Goal: Task Accomplishment & Management: Manage account settings

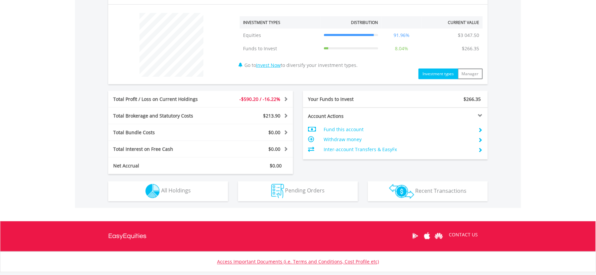
scroll to position [266, 0]
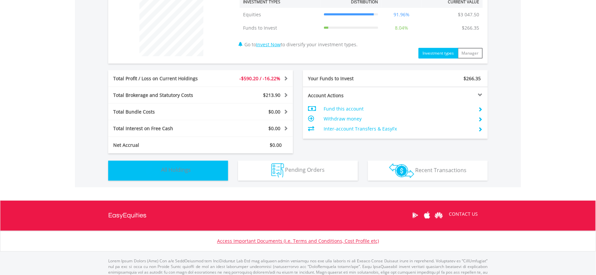
drag, startPoint x: 203, startPoint y: 169, endPoint x: 201, endPoint y: 176, distance: 7.0
click at [202, 173] on button "Holdings All Holdings" at bounding box center [168, 171] width 120 height 20
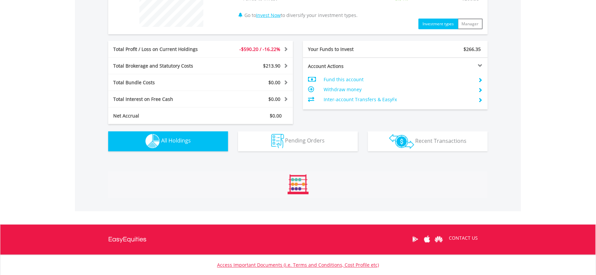
scroll to position [452, 0]
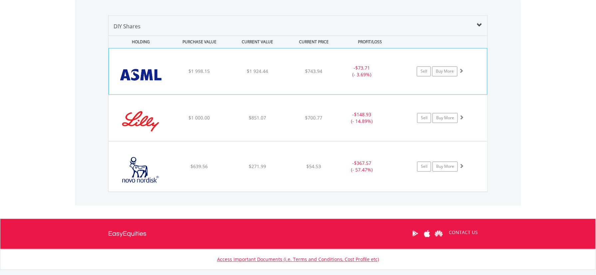
click at [290, 70] on div "$743.94" at bounding box center [313, 71] width 53 height 7
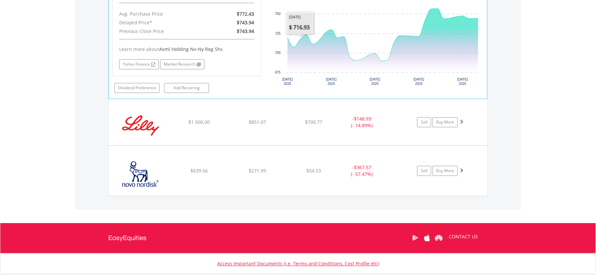
scroll to position [585, 0]
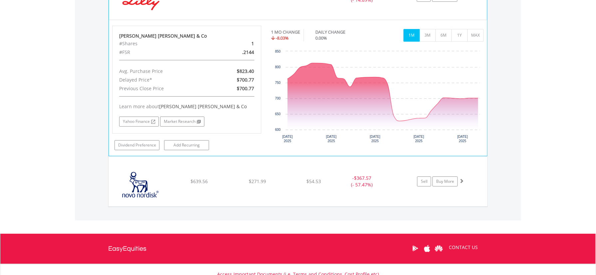
scroll to position [718, 0]
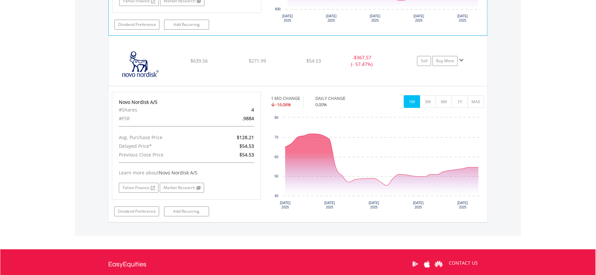
scroll to position [851, 0]
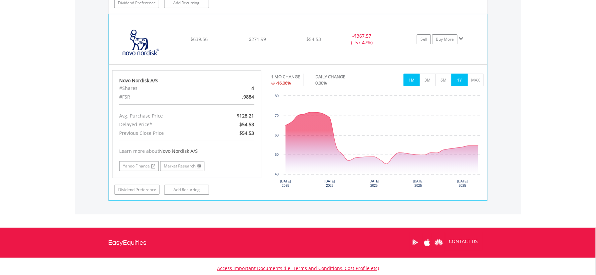
click at [457, 79] on button "1Y" at bounding box center [459, 80] width 16 height 13
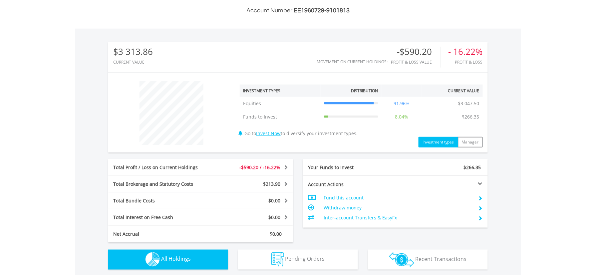
scroll to position [0, 0]
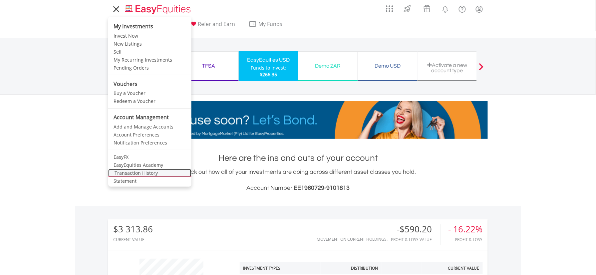
click at [126, 172] on link "Transaction History" at bounding box center [149, 173] width 83 height 8
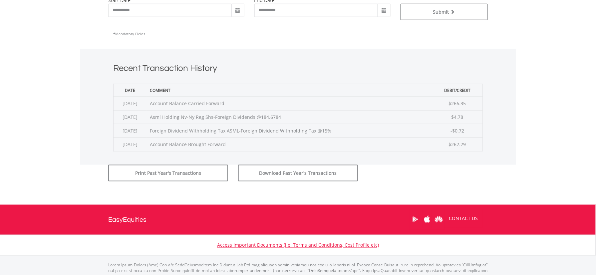
scroll to position [222, 0]
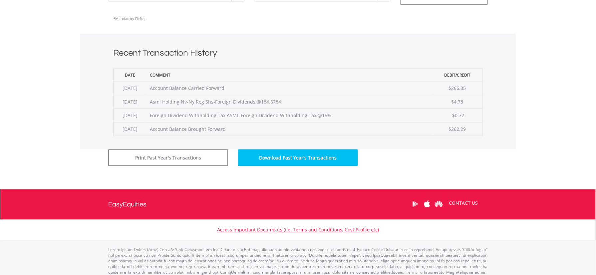
click at [290, 155] on button "Download Past Year's Transactions" at bounding box center [298, 157] width 120 height 17
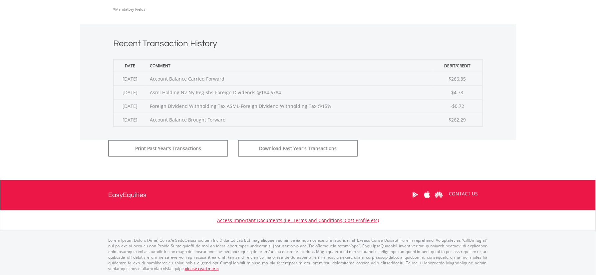
scroll to position [232, 0]
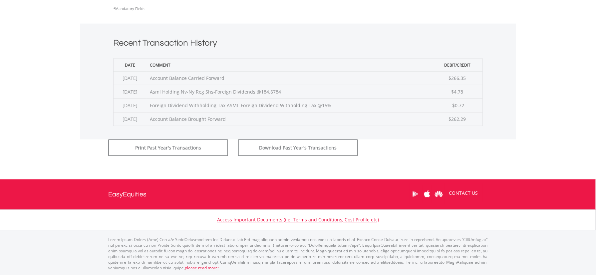
click at [573, 94] on body "My Investments Invest Now New Listings Sell My Recurring Investments Pending Or…" at bounding box center [298, 24] width 596 height 513
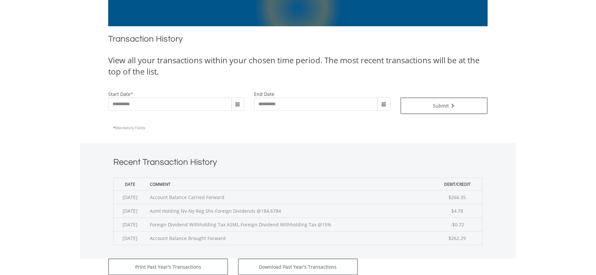
scroll to position [187, 0]
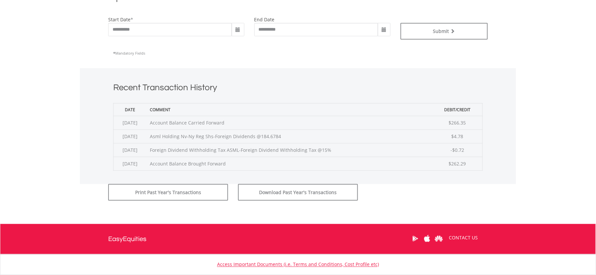
click at [239, 28] on span at bounding box center [237, 29] width 5 height 5
click at [237, 62] on td "27" at bounding box center [237, 64] width 12 height 10
type input "**********"
click at [426, 29] on button "Submit" at bounding box center [445, 31] width 88 height 17
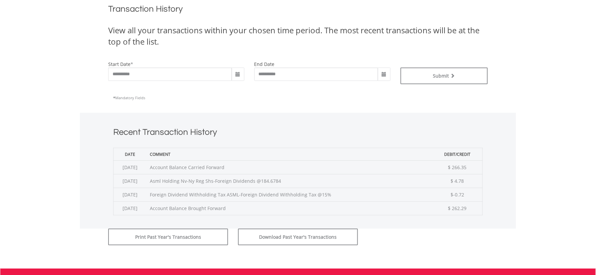
scroll to position [143, 0]
click at [237, 72] on span at bounding box center [237, 74] width 5 height 5
click at [238, 88] on th "‹" at bounding box center [237, 88] width 12 height 10
click at [238, 147] on td "25" at bounding box center [237, 148] width 12 height 10
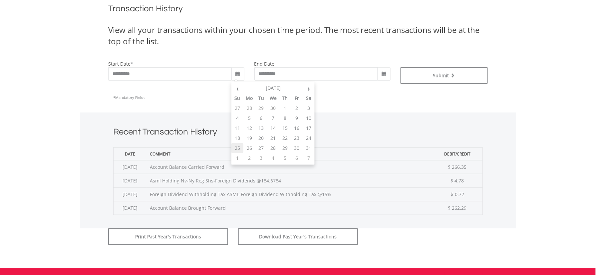
type input "**********"
click at [385, 71] on span at bounding box center [384, 73] width 13 height 13
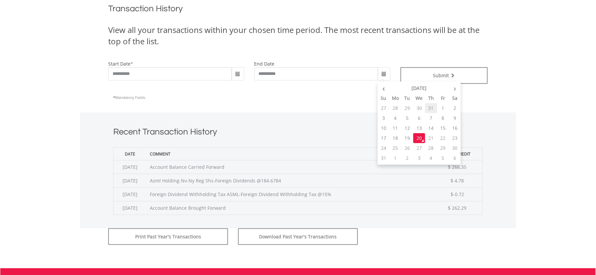
click at [430, 107] on td "31" at bounding box center [431, 108] width 12 height 10
type input "**********"
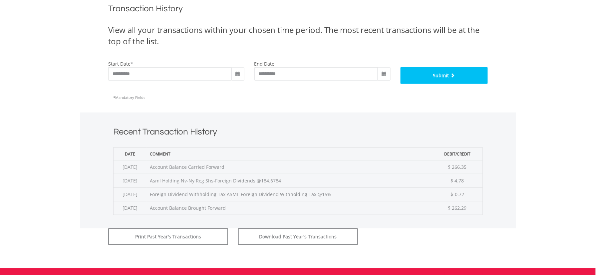
click at [432, 74] on button "Submit" at bounding box center [445, 75] width 88 height 17
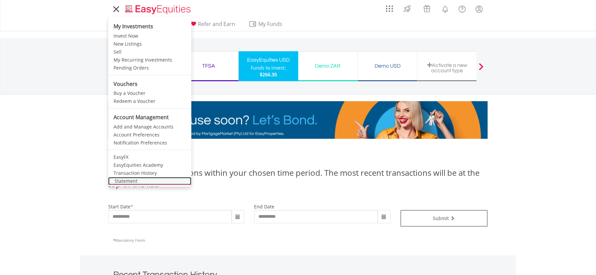
click at [131, 178] on link "Statement" at bounding box center [149, 181] width 83 height 8
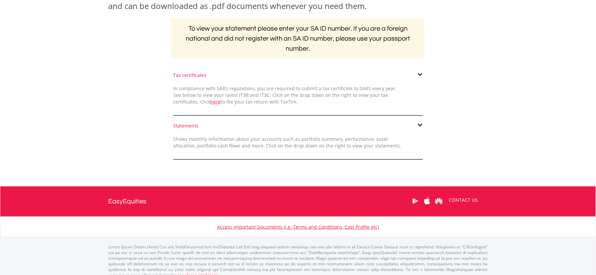
scroll to position [129, 0]
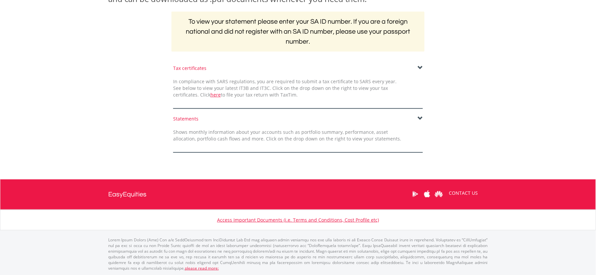
drag, startPoint x: 420, startPoint y: 116, endPoint x: 417, endPoint y: 120, distance: 4.9
click at [419, 118] on span at bounding box center [420, 118] width 5 height 5
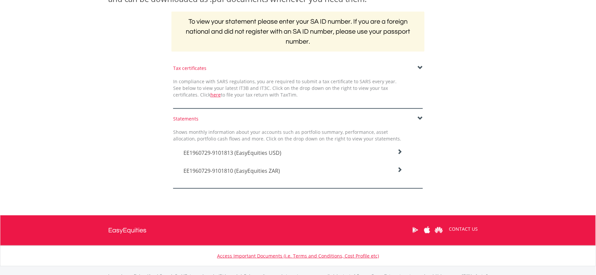
click at [400, 150] on icon at bounding box center [399, 151] width 5 height 5
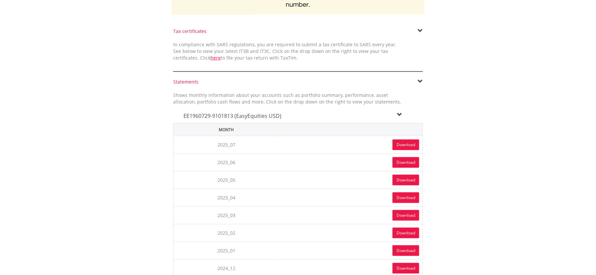
scroll to position [217, 0]
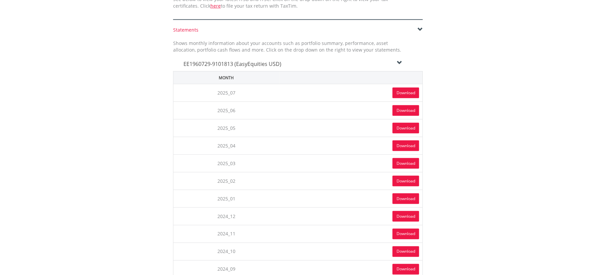
click at [403, 126] on link "Download" at bounding box center [406, 128] width 27 height 11
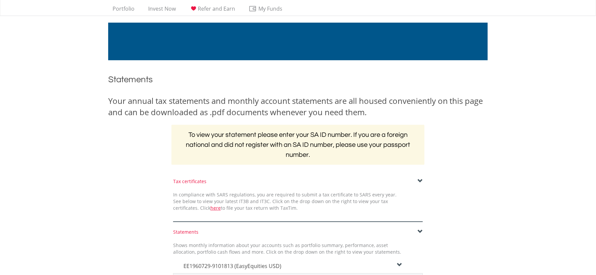
scroll to position [0, 0]
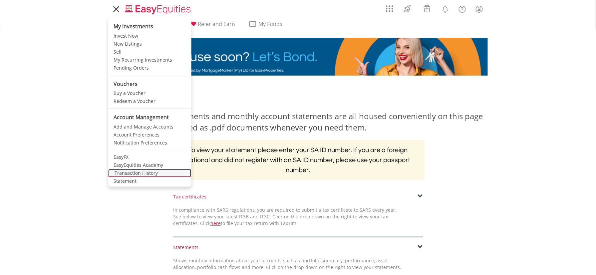
click at [123, 170] on link "Transaction History" at bounding box center [149, 173] width 83 height 8
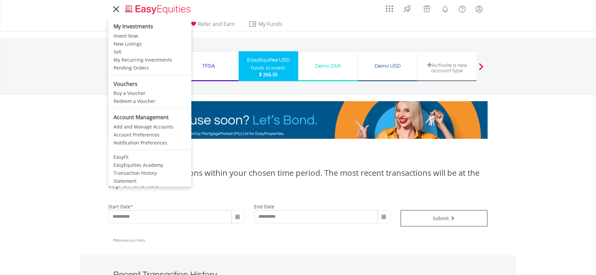
click at [116, 12] on icon at bounding box center [116, 9] width 9 height 8
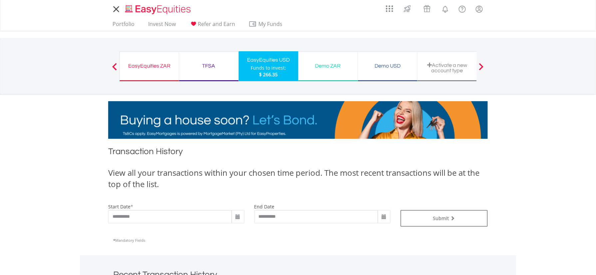
click at [118, 9] on icon at bounding box center [116, 9] width 9 height 8
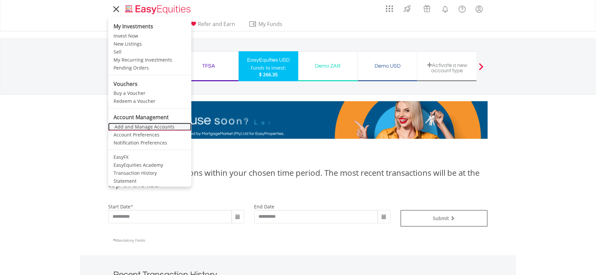
click at [133, 124] on link "Add and Manage Accounts" at bounding box center [149, 127] width 83 height 8
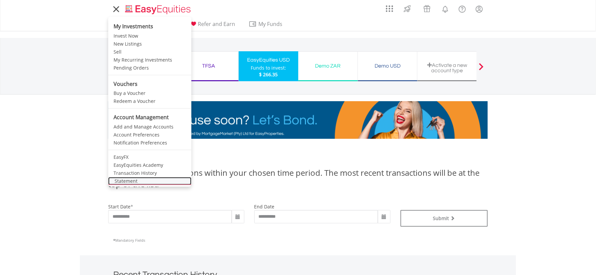
click at [133, 180] on link "Statement" at bounding box center [149, 181] width 83 height 8
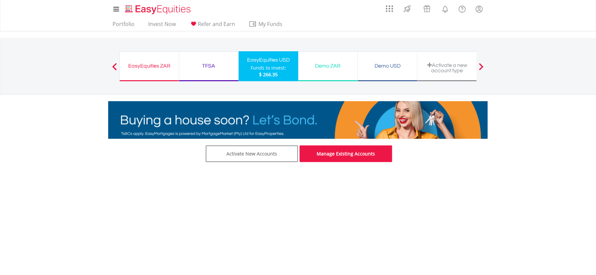
click at [347, 153] on link "Manage Existing Accounts" at bounding box center [346, 153] width 93 height 17
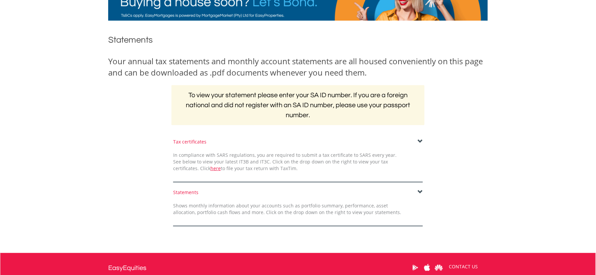
scroll to position [129, 0]
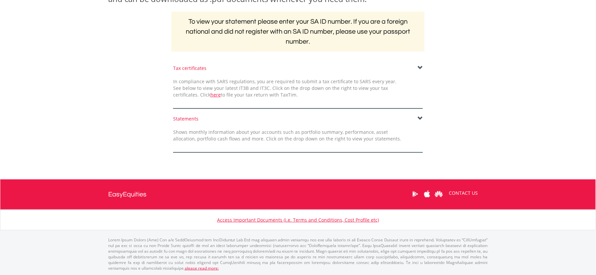
drag, startPoint x: 419, startPoint y: 117, endPoint x: 416, endPoint y: 121, distance: 4.8
click at [418, 119] on span at bounding box center [420, 118] width 5 height 5
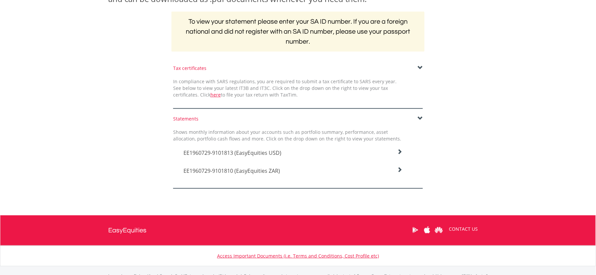
click at [400, 154] on icon at bounding box center [399, 151] width 5 height 5
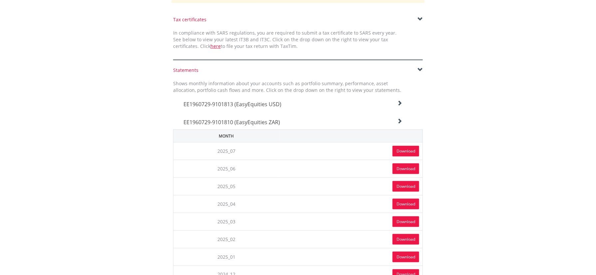
scroll to position [173, 0]
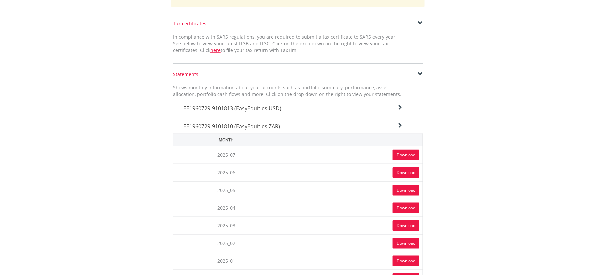
click at [400, 188] on link "Download" at bounding box center [406, 190] width 27 height 11
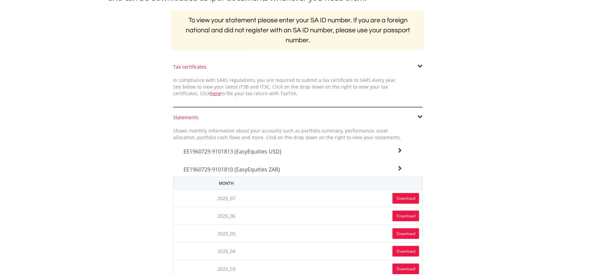
scroll to position [0, 0]
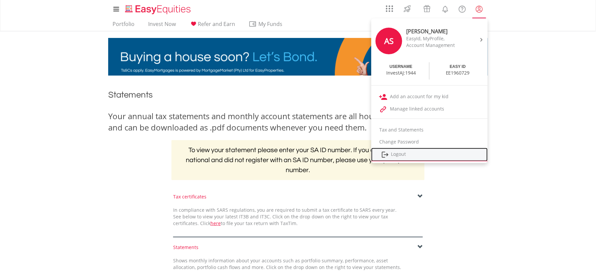
click at [479, 152] on link "Logout" at bounding box center [429, 155] width 117 height 14
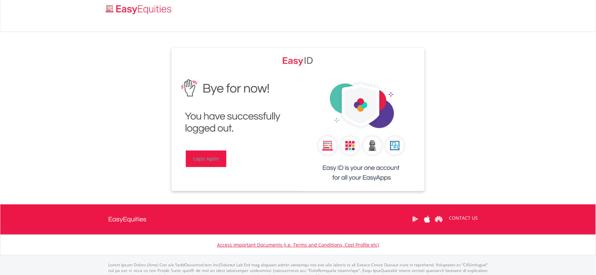
click at [204, 155] on link "Login Again" at bounding box center [206, 158] width 41 height 17
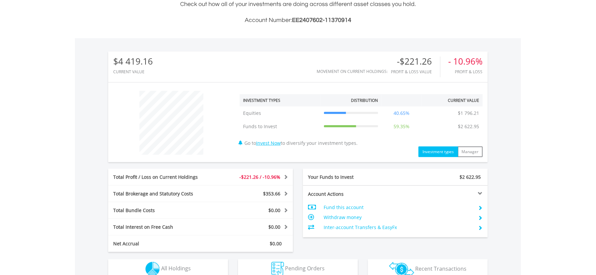
scroll to position [222, 0]
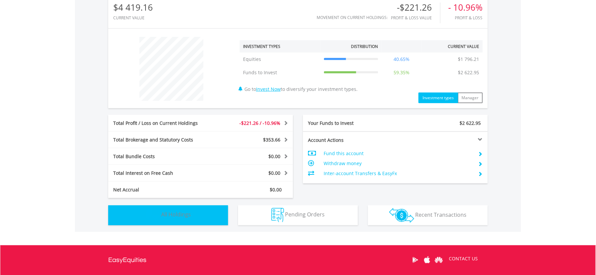
click at [203, 218] on button "Holdings All Holdings" at bounding box center [168, 215] width 120 height 20
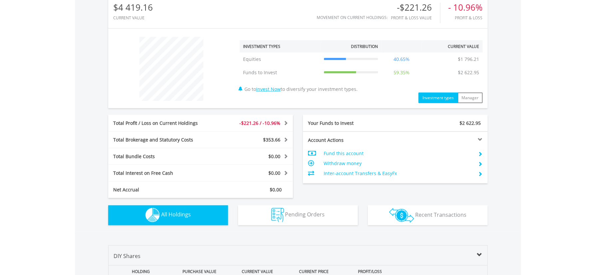
scroll to position [417, 0]
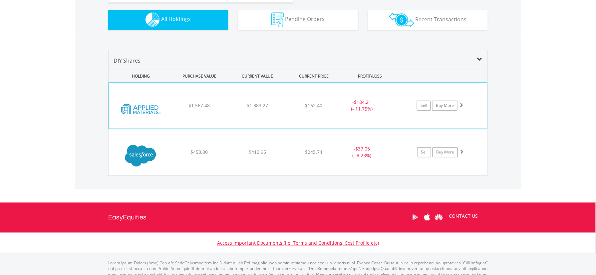
click at [284, 106] on div "$1 383.27" at bounding box center [257, 106] width 57 height 7
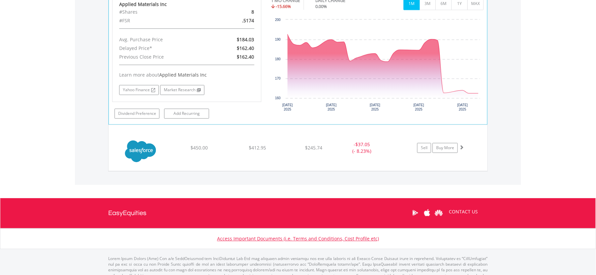
scroll to position [579, 0]
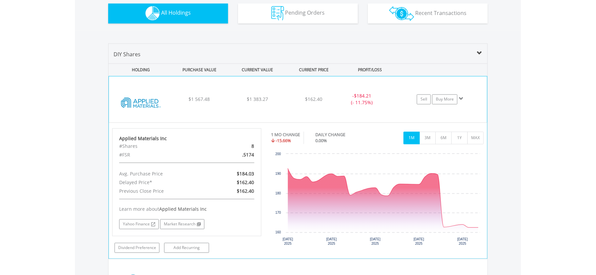
scroll to position [401, 0]
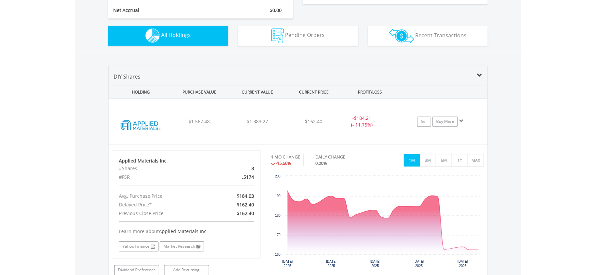
click at [546, 121] on body "My Investments Invest Now New Listings Sell My Recurring Investments Pending Or…" at bounding box center [298, 96] width 596 height 994
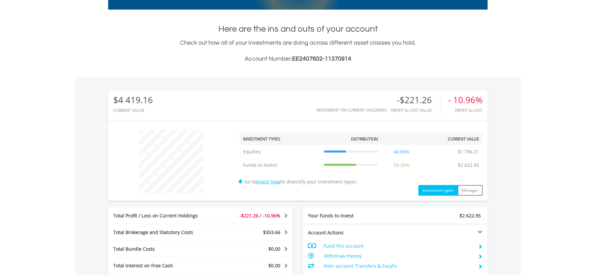
scroll to position [0, 0]
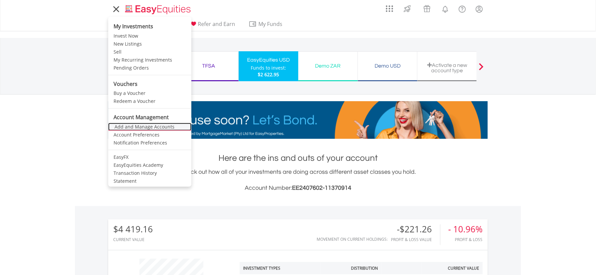
click at [132, 126] on link "Add and Manage Accounts" at bounding box center [149, 127] width 83 height 8
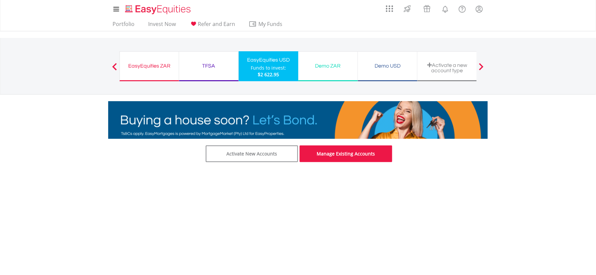
click at [342, 150] on link "Manage Existing Accounts" at bounding box center [346, 153] width 93 height 17
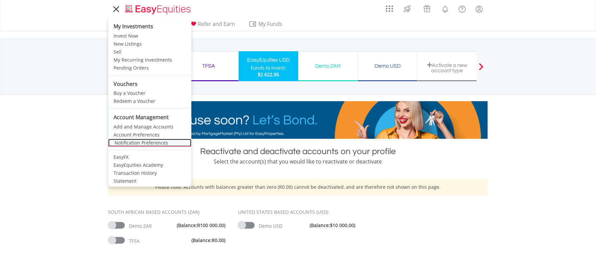
click at [133, 141] on link "Notification Preferences" at bounding box center [149, 143] width 83 height 8
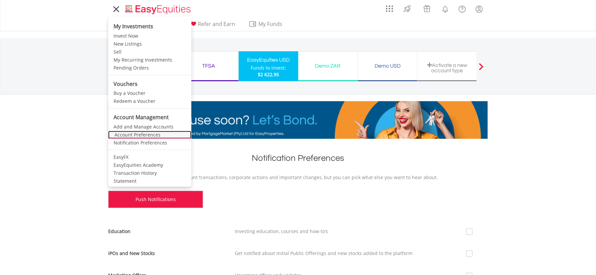
click at [133, 133] on link "Account Preferences" at bounding box center [149, 135] width 83 height 8
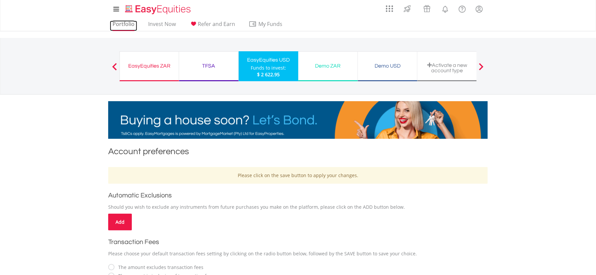
click at [125, 23] on link "Portfolio" at bounding box center [123, 26] width 27 height 10
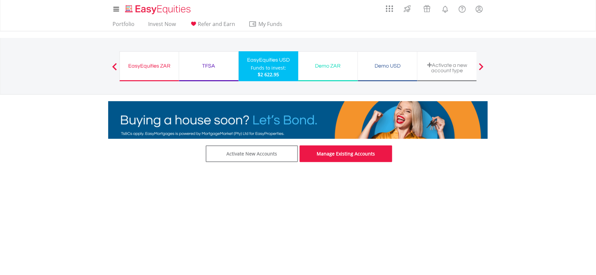
drag, startPoint x: 330, startPoint y: 151, endPoint x: 391, endPoint y: 162, distance: 61.3
click at [330, 152] on link "Manage Existing Accounts" at bounding box center [346, 153] width 93 height 17
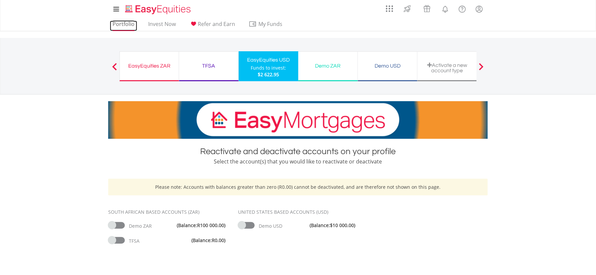
click at [123, 23] on link "Portfolio" at bounding box center [123, 26] width 27 height 10
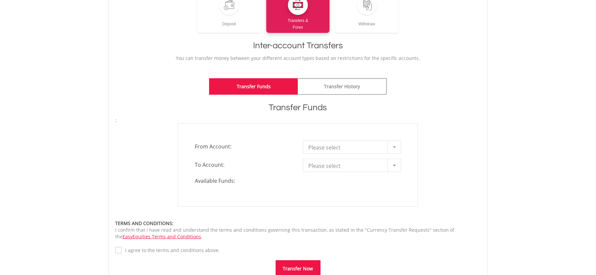
scroll to position [89, 0]
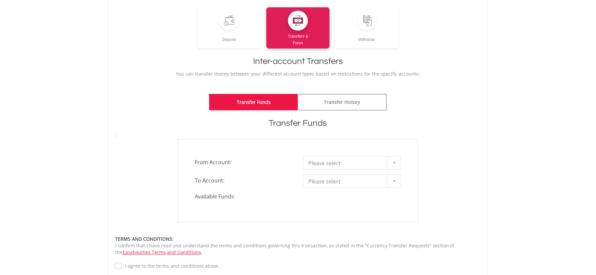
click at [394, 161] on div at bounding box center [394, 162] width 13 height 13
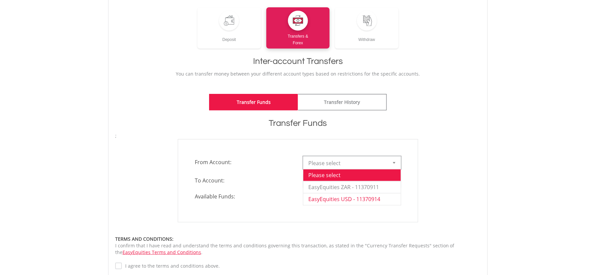
click at [372, 199] on li "EasyEquities USD - 11370914" at bounding box center [352, 199] width 98 height 12
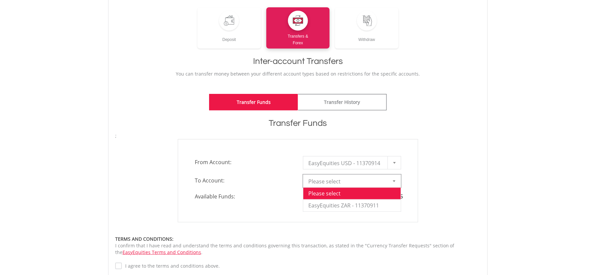
click at [395, 179] on div at bounding box center [394, 181] width 13 height 13
click at [351, 206] on li "EasyEquities ZAR - 11370911" at bounding box center [352, 205] width 98 height 12
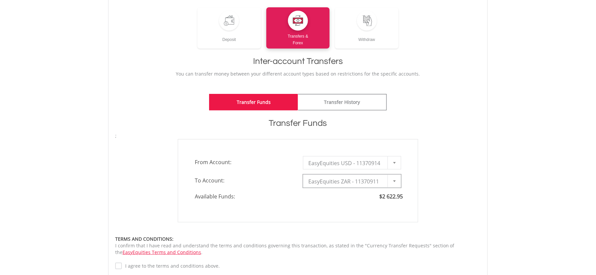
type input "*"
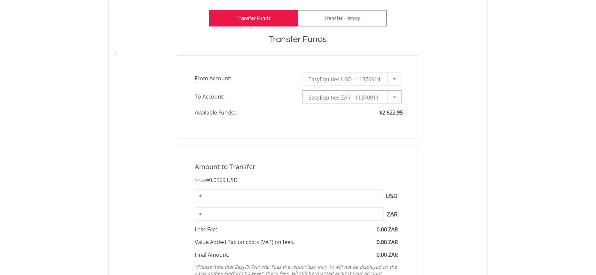
scroll to position [222, 0]
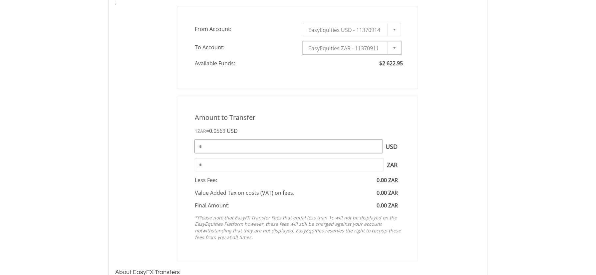
click at [205, 145] on input "*" at bounding box center [288, 146] width 187 height 13
type input "*"
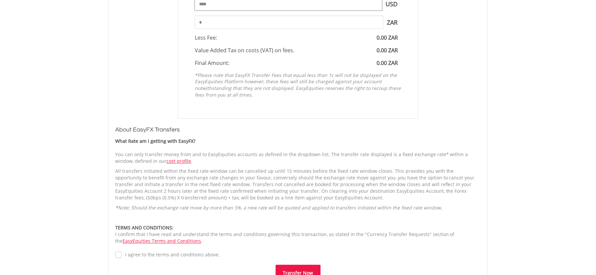
scroll to position [400, 0]
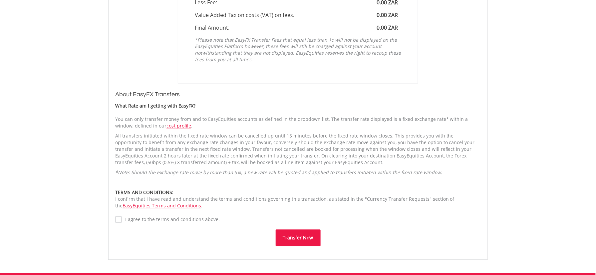
type input "****"
type input "********"
click at [300, 237] on button "Transfer Now" at bounding box center [298, 238] width 45 height 17
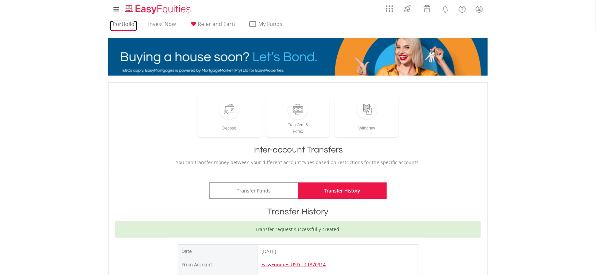
click at [123, 23] on link "Portfolio" at bounding box center [123, 26] width 27 height 10
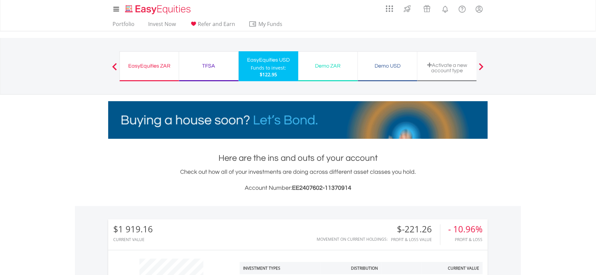
click at [142, 63] on div "EasyEquities ZAR" at bounding box center [149, 65] width 51 height 9
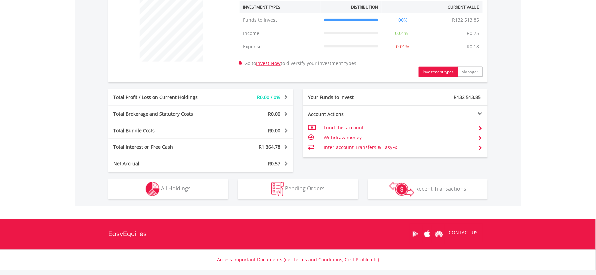
scroll to position [266, 0]
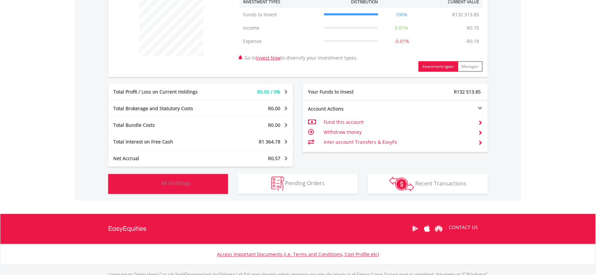
click at [168, 181] on span "All Holdings" at bounding box center [176, 183] width 30 height 7
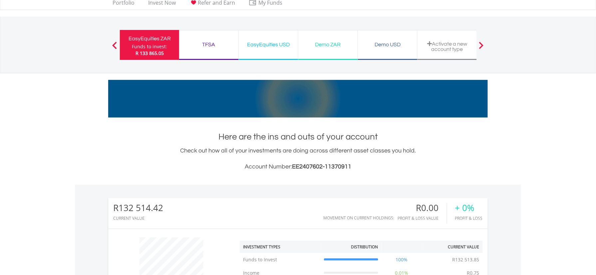
scroll to position [0, 0]
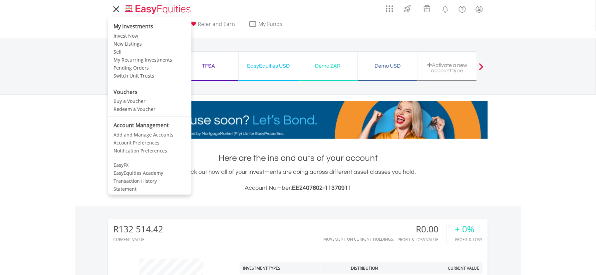
click at [116, 10] on icon at bounding box center [116, 9] width 9 height 8
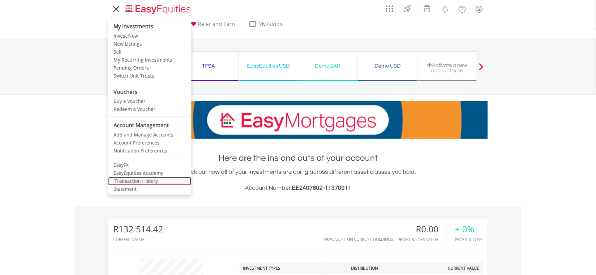
click at [141, 180] on link "Transaction History" at bounding box center [149, 181] width 83 height 8
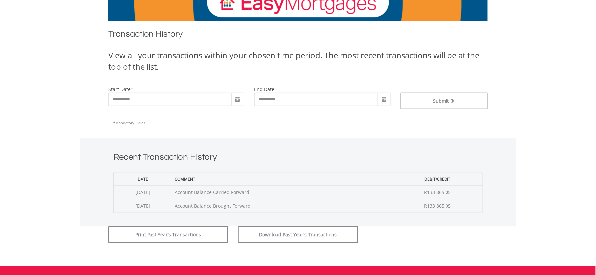
scroll to position [177, 0]
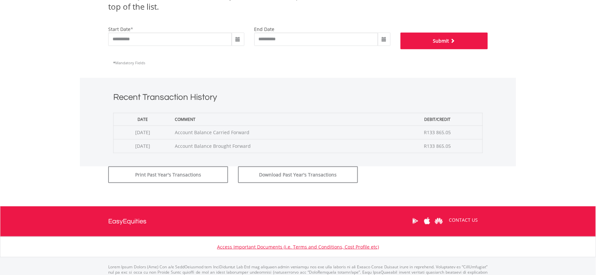
click at [443, 39] on button "Submit" at bounding box center [445, 41] width 88 height 17
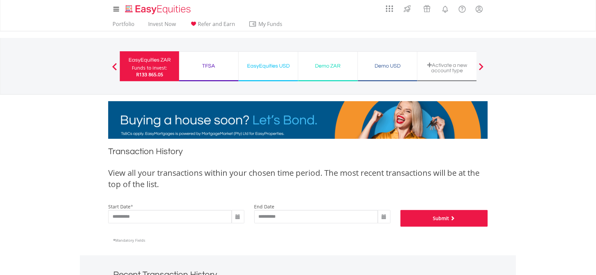
click at [455, 216] on span "submit" at bounding box center [452, 218] width 6 height 5
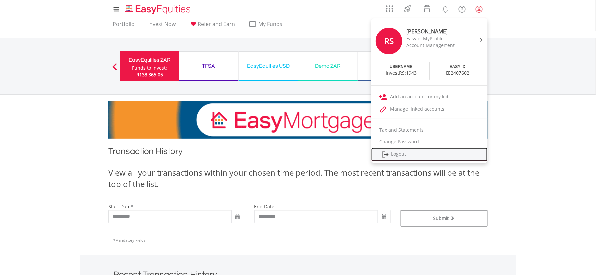
click at [462, 155] on link "Logout" at bounding box center [429, 155] width 117 height 14
